Goal: Information Seeking & Learning: Compare options

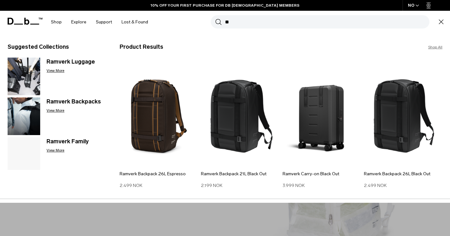
type input "*"
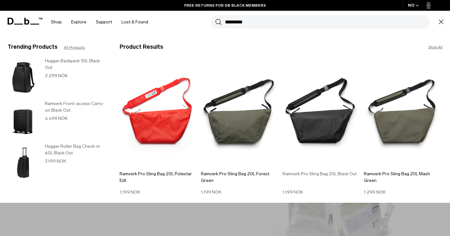
type input "*********"
click at [320, 126] on img at bounding box center [321, 114] width 78 height 106
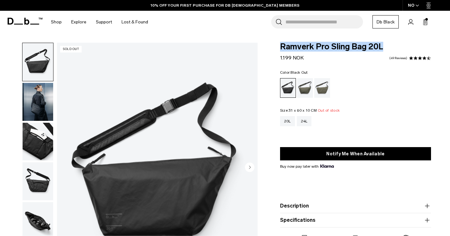
drag, startPoint x: 384, startPoint y: 46, endPoint x: 277, endPoint y: 44, distance: 106.6
click at [277, 44] on div "Ramverk Pro Sling Bag 20L 1.199 NOK 4.3 star rating 49 Reviews Color: Black Out…" at bounding box center [355, 152] width 189 height 219
copy span "Ramverk Pro Sling Bag 20L"
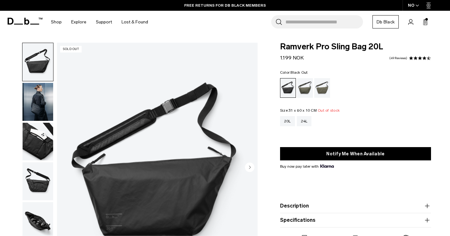
click at [304, 19] on input "Search for Bags, Luggage..." at bounding box center [323, 21] width 77 height 13
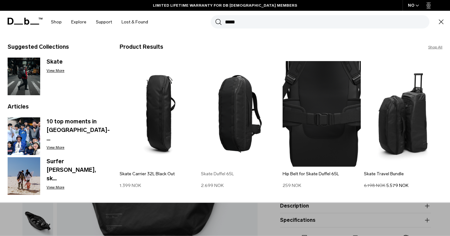
type input "*****"
click at [252, 113] on img at bounding box center [240, 114] width 78 height 106
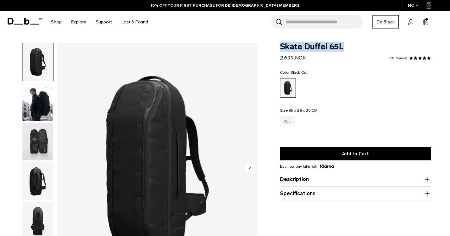
drag, startPoint x: 344, startPoint y: 47, endPoint x: 275, endPoint y: 49, distance: 69.3
click at [275, 49] on div "Skate Duffel 65L 2.699 NOK 4.9 star rating 30 Reviews Color: Black Out Out of s…" at bounding box center [355, 122] width 189 height 158
copy span "Skate Duffel 65L"
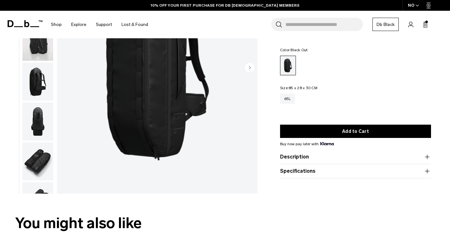
scroll to position [88, 0]
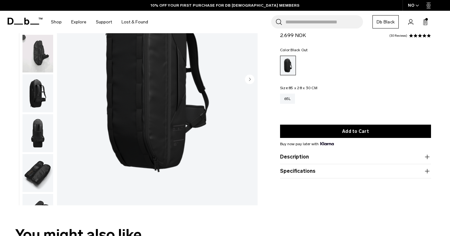
click at [250, 78] on circle "Next slide" at bounding box center [249, 79] width 9 height 9
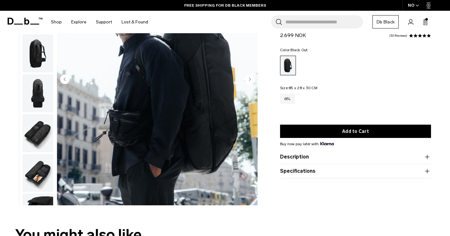
click at [250, 78] on circle "Next slide" at bounding box center [249, 79] width 9 height 9
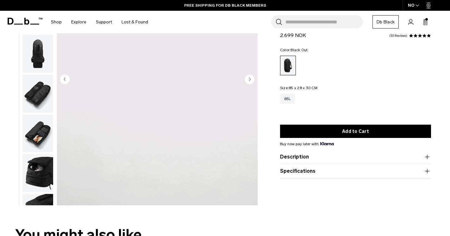
scroll to position [80, 0]
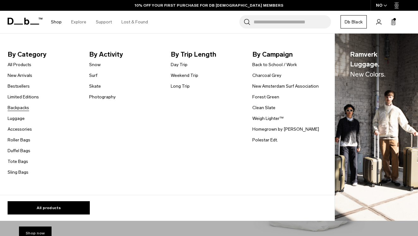
click at [22, 110] on link "Backpacks" at bounding box center [19, 107] width 22 height 7
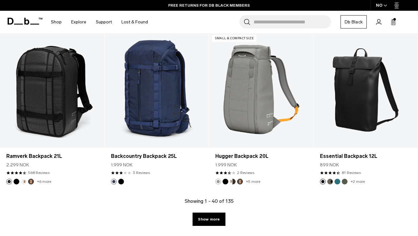
scroll to position [1599, 0]
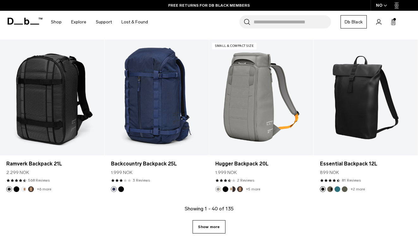
click at [212, 229] on link "Show more" at bounding box center [209, 226] width 33 height 13
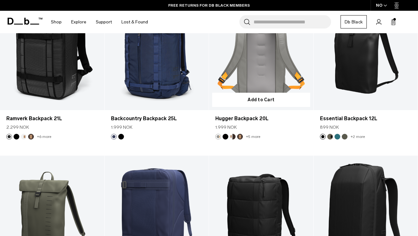
scroll to position [1632, 0]
